Goal: Check status: Check status

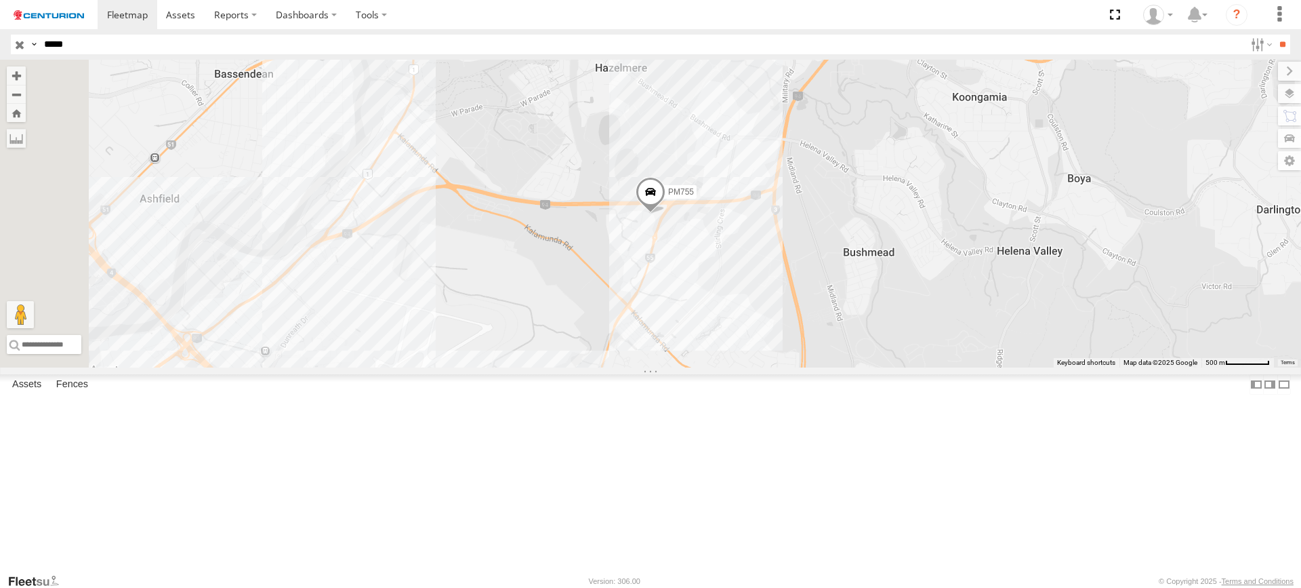
click at [79, 50] on input "*****" at bounding box center [642, 45] width 1206 height 20
click at [16, 47] on input "button" at bounding box center [20, 45] width 18 height 20
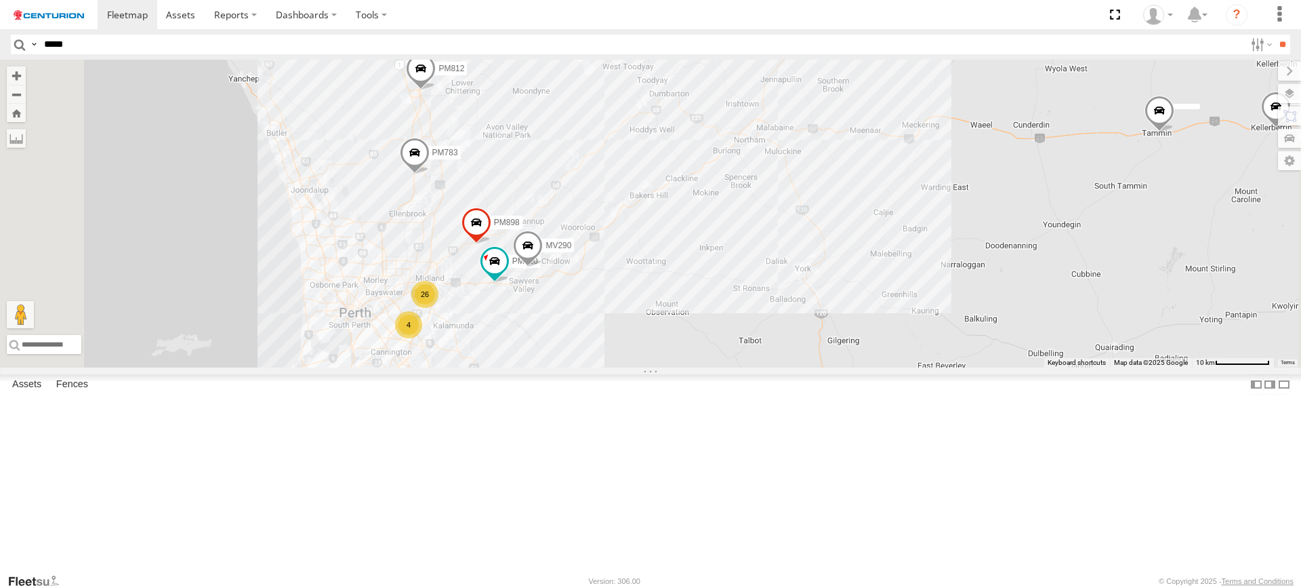
click at [439, 308] on div "26" at bounding box center [424, 294] width 27 height 27
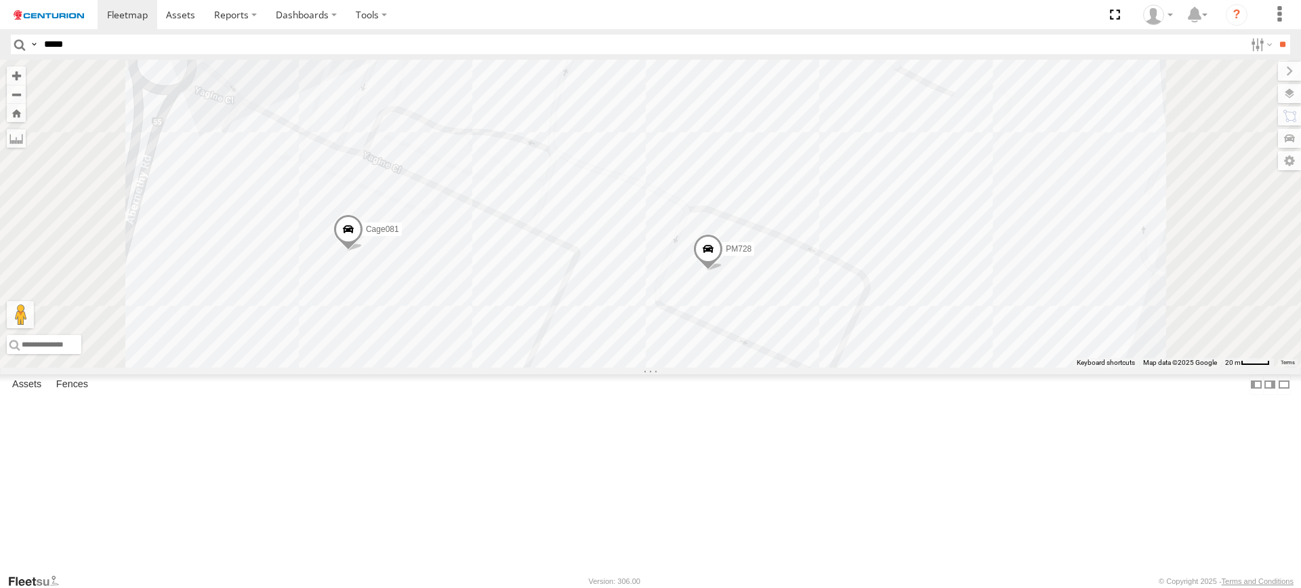
click at [723, 270] on span at bounding box center [708, 252] width 30 height 37
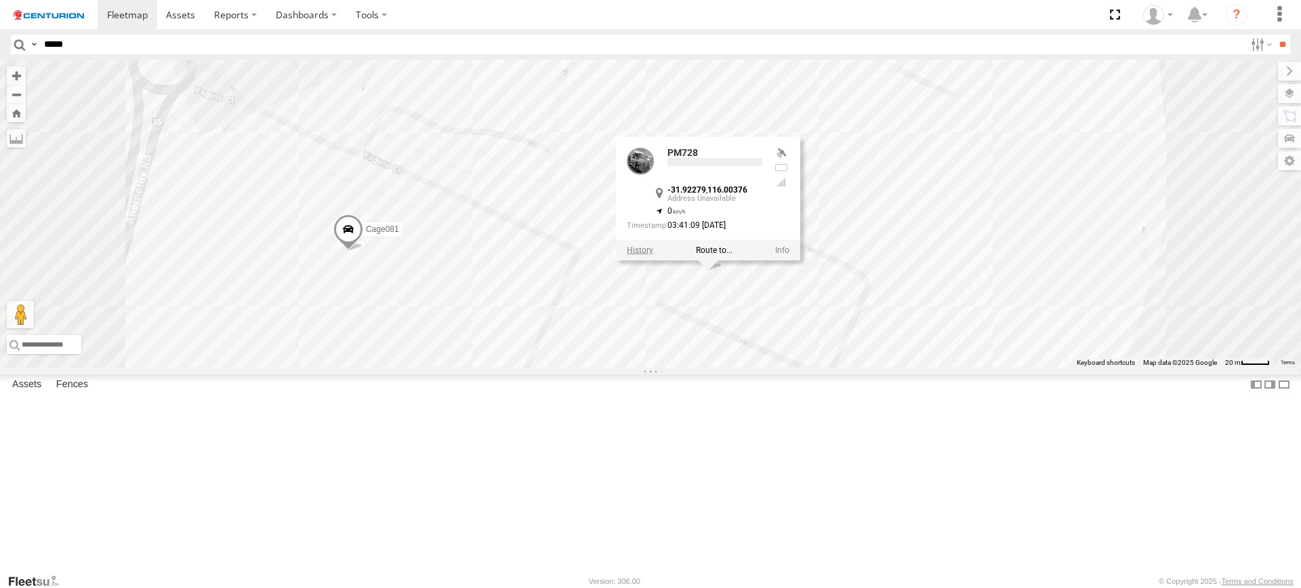
click at [653, 255] on label at bounding box center [640, 249] width 26 height 9
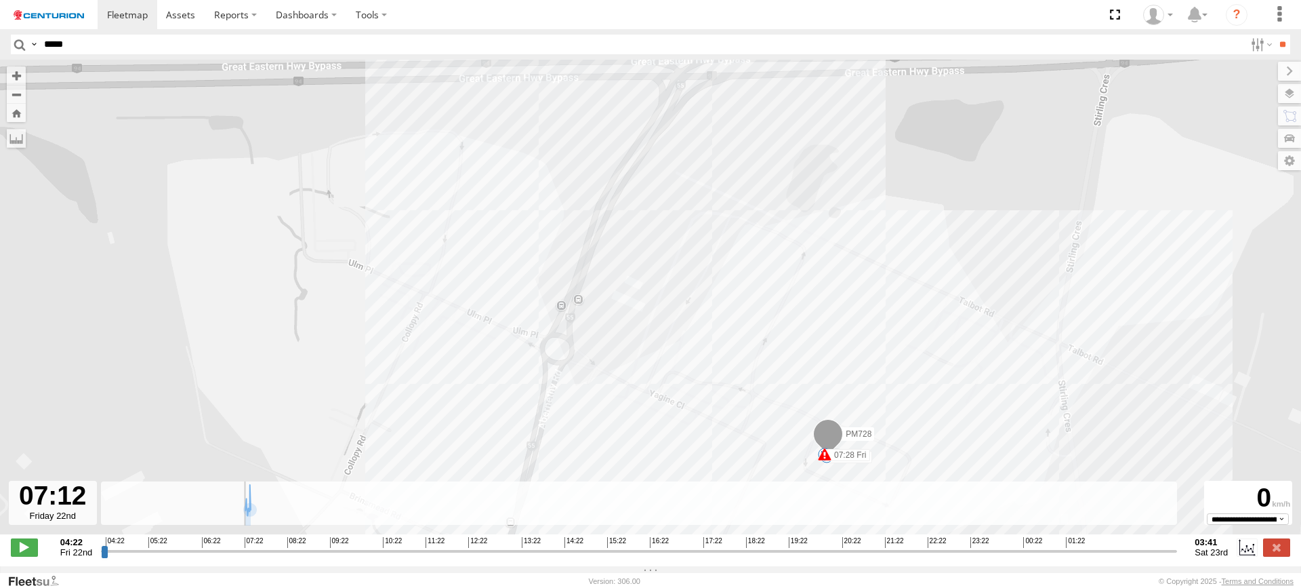
drag, startPoint x: 730, startPoint y: 555, endPoint x: 235, endPoint y: 511, distance: 497.4
type input "**********"
click at [235, 544] on input "range" at bounding box center [639, 550] width 1076 height 13
drag, startPoint x: 1260, startPoint y: 557, endPoint x: 1262, endPoint y: 550, distance: 7.7
click at [1260, 556] on div "04:22 Fri 22nd Created with Highcharts 6.0.7 [DOMAIN_NAME] 04:22 05:22 06:22 07…" at bounding box center [651, 547] width 1280 height 20
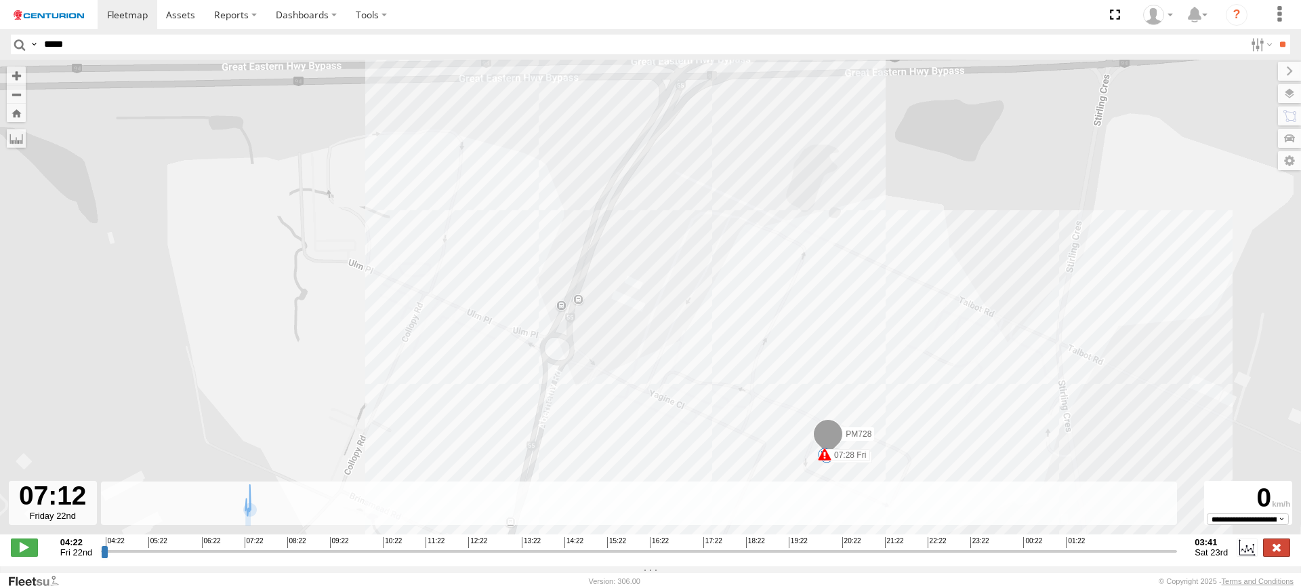
click at [1267, 549] on label at bounding box center [1276, 547] width 27 height 18
